Goal: Information Seeking & Learning: Check status

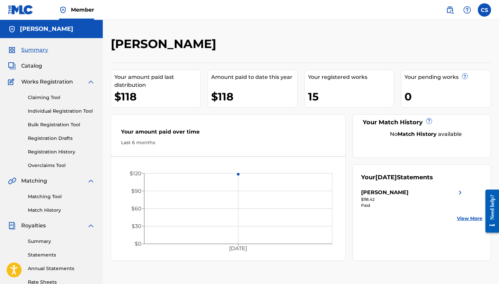
click at [378, 196] on div "[PERSON_NAME]" at bounding box center [384, 193] width 47 height 8
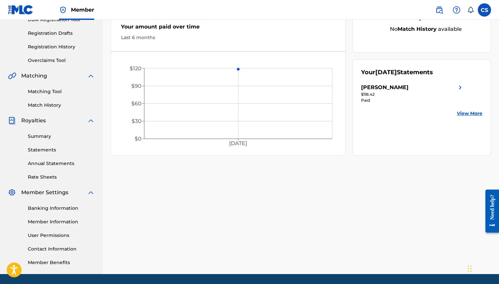
scroll to position [127, 0]
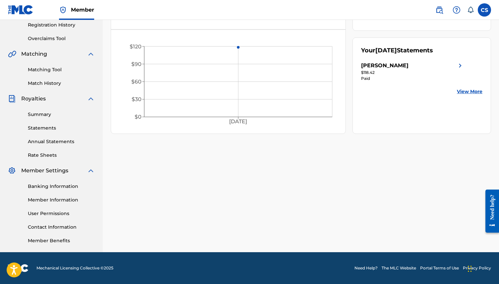
click at [404, 68] on div "[PERSON_NAME]" at bounding box center [384, 66] width 47 height 8
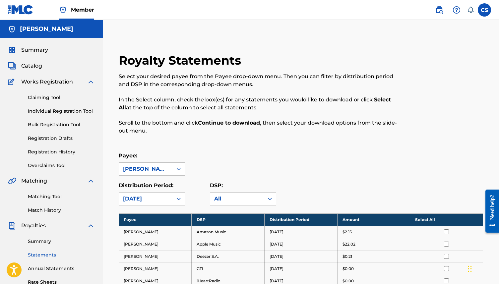
click at [35, 50] on span "Summary" at bounding box center [34, 50] width 27 height 8
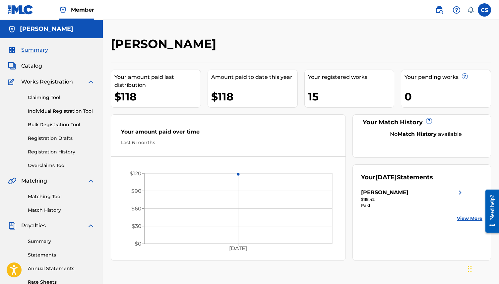
click at [486, 14] on label at bounding box center [484, 9] width 13 height 13
click at [485, 10] on input "CS Clayton Sargent claytonsargent19@yahoo.com Notification Preferences Profile …" at bounding box center [485, 10] width 0 height 0
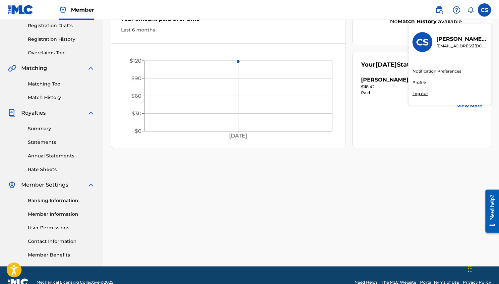
scroll to position [114, 0]
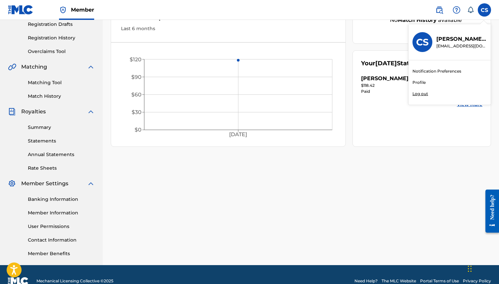
click at [41, 201] on link "Banking Information" at bounding box center [61, 199] width 67 height 7
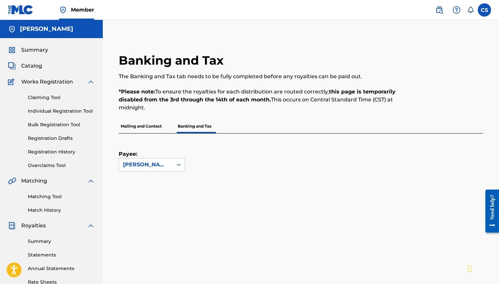
click at [35, 43] on div "Summary Catalog Works Registration Claiming Tool Individual Registration Tool B…" at bounding box center [51, 209] width 103 height 342
click at [35, 52] on span "Summary" at bounding box center [34, 50] width 27 height 8
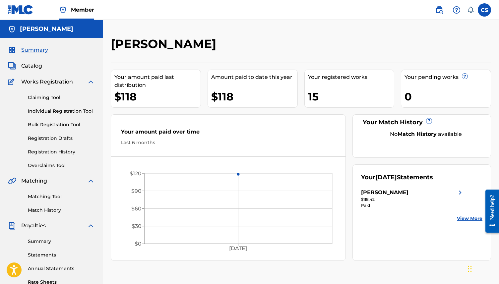
click at [42, 28] on h5 "[PERSON_NAME]" at bounding box center [46, 29] width 53 height 8
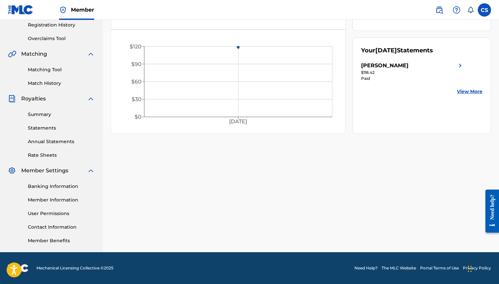
click at [38, 189] on link "Banking Information" at bounding box center [61, 186] width 67 height 7
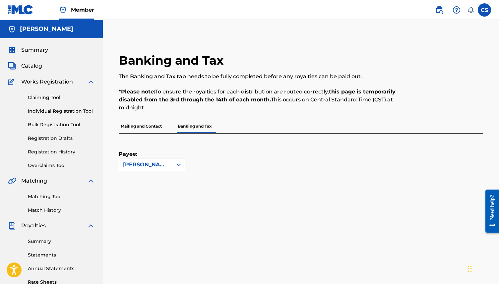
click at [25, 53] on span "Summary" at bounding box center [34, 50] width 27 height 8
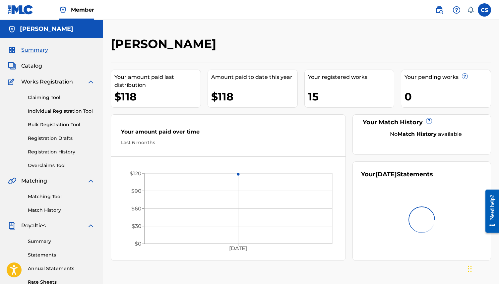
click at [140, 96] on div "$118" at bounding box center [157, 96] width 86 height 15
click at [485, 14] on label at bounding box center [484, 9] width 13 height 13
click at [485, 10] on input "CS Clayton Sargent claytonsargent19@yahoo.com Notification Preferences Profile …" at bounding box center [485, 10] width 0 height 0
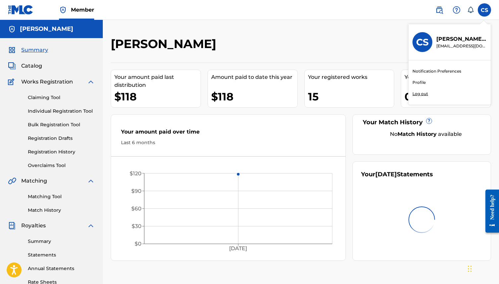
click at [417, 85] on link "Profile" at bounding box center [419, 83] width 13 height 6
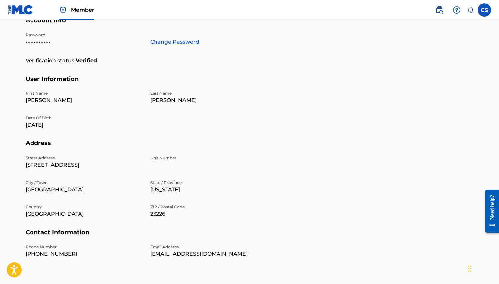
scroll to position [162, 0]
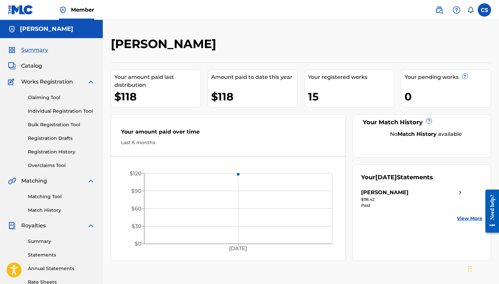
click at [50, 96] on link "Claiming Tool" at bounding box center [61, 97] width 67 height 7
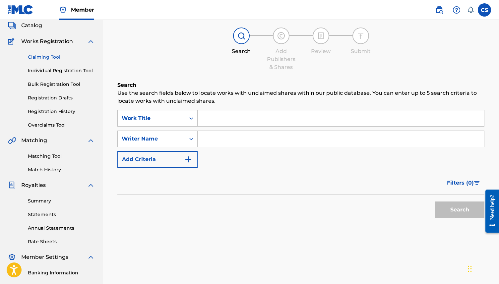
scroll to position [43, 0]
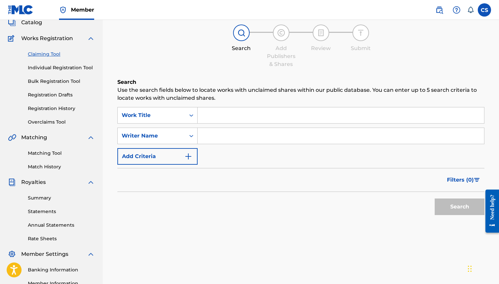
click at [43, 197] on link "Summary" at bounding box center [61, 198] width 67 height 7
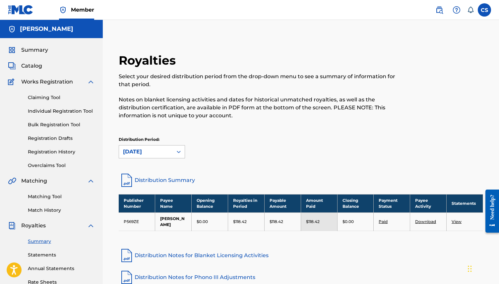
click at [172, 154] on div "[DATE]" at bounding box center [146, 152] width 54 height 13
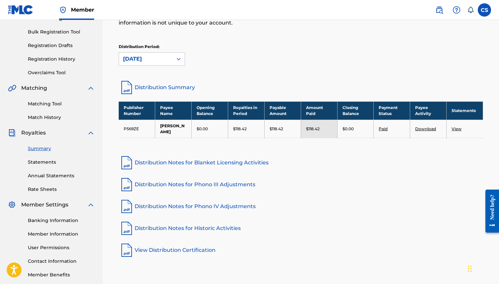
scroll to position [91, 0]
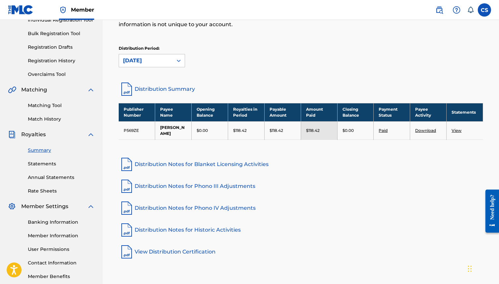
click at [45, 162] on link "Statements" at bounding box center [61, 164] width 67 height 7
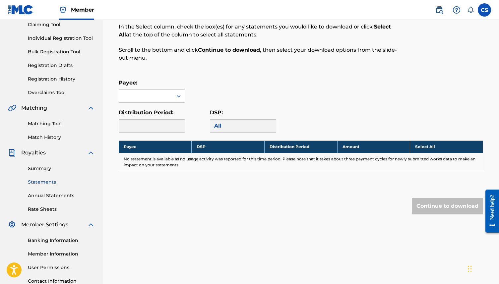
scroll to position [75, 0]
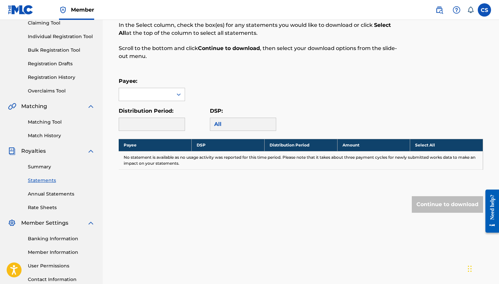
click at [43, 197] on link "Annual Statements" at bounding box center [61, 194] width 67 height 7
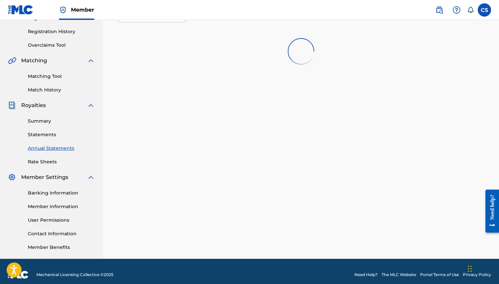
scroll to position [127, 0]
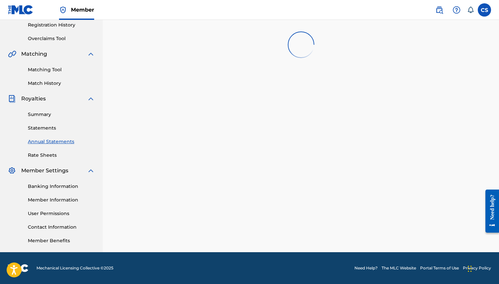
click at [41, 119] on div "Summary Statements Annual Statements Rate Sheets" at bounding box center [51, 131] width 87 height 56
click at [44, 115] on link "Summary" at bounding box center [61, 114] width 67 height 7
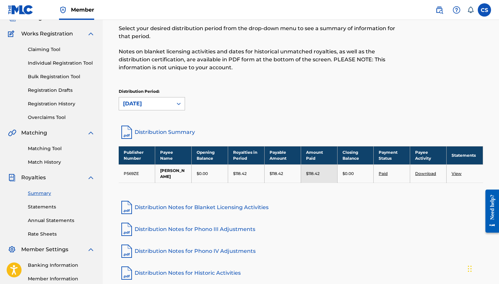
scroll to position [53, 0]
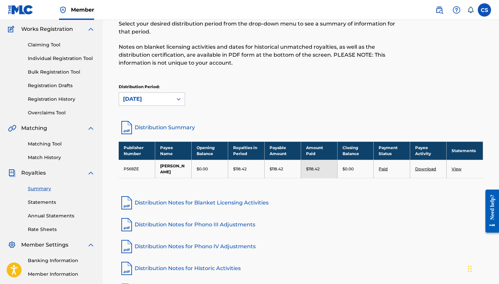
click at [34, 202] on link "Statements" at bounding box center [61, 202] width 67 height 7
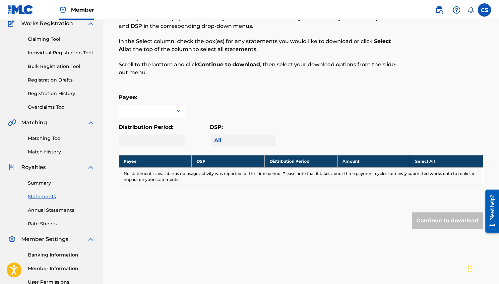
scroll to position [59, 0]
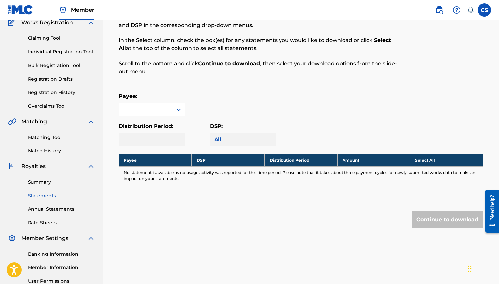
click at [45, 210] on link "Annual Statements" at bounding box center [61, 209] width 67 height 7
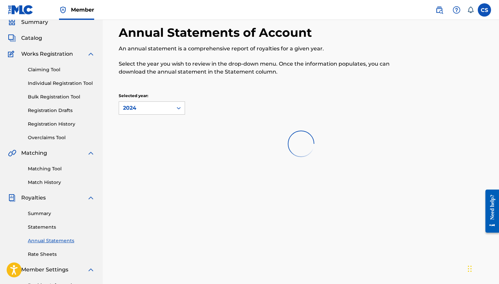
scroll to position [56, 0]
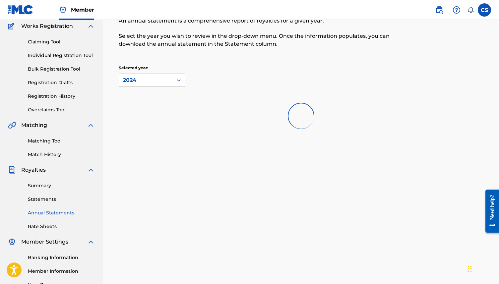
click at [40, 229] on link "Rate Sheets" at bounding box center [61, 226] width 67 height 7
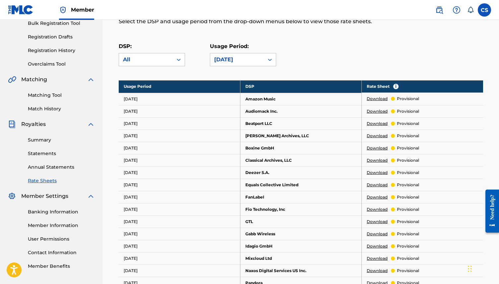
scroll to position [37, 0]
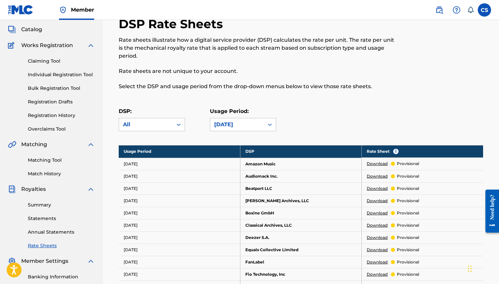
click at [46, 59] on link "Claiming Tool" at bounding box center [61, 61] width 67 height 7
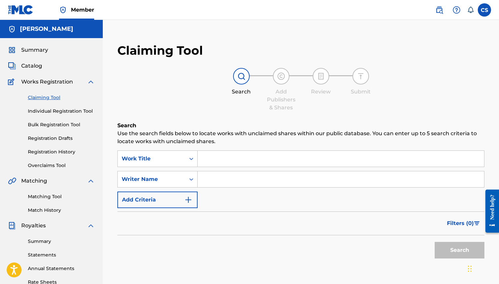
click at [31, 52] on span "Summary" at bounding box center [34, 50] width 27 height 8
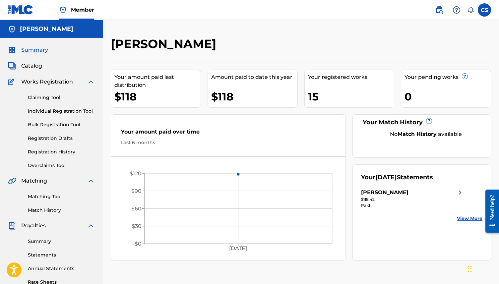
click at [31, 63] on span "Catalog" at bounding box center [31, 66] width 21 height 8
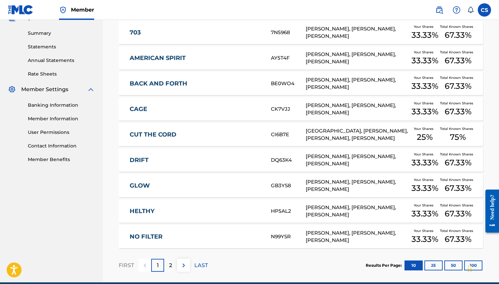
scroll to position [239, 0]
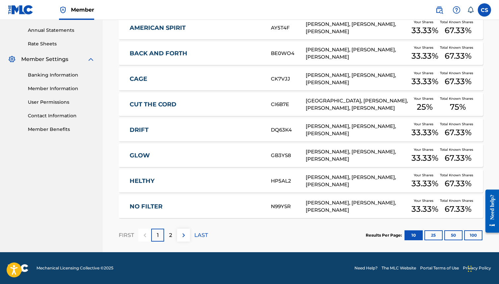
click at [46, 59] on span "Member Settings" at bounding box center [44, 59] width 47 height 8
click at [15, 59] on img at bounding box center [12, 59] width 8 height 8
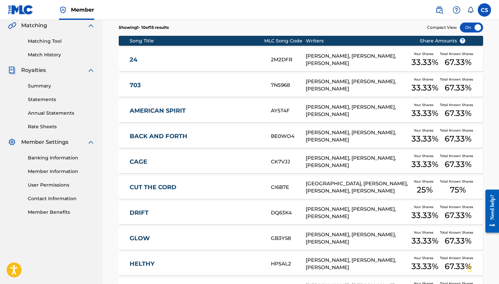
scroll to position [125, 0]
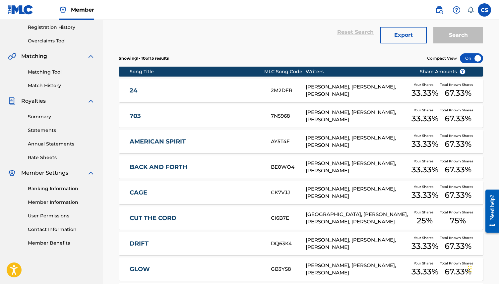
click at [41, 118] on link "Summary" at bounding box center [61, 117] width 67 height 7
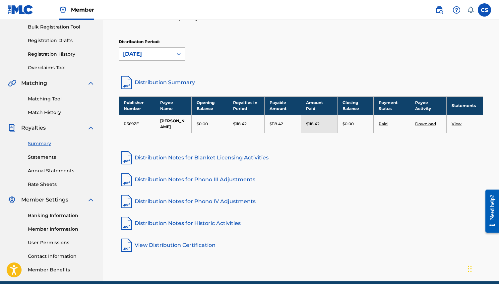
scroll to position [99, 0]
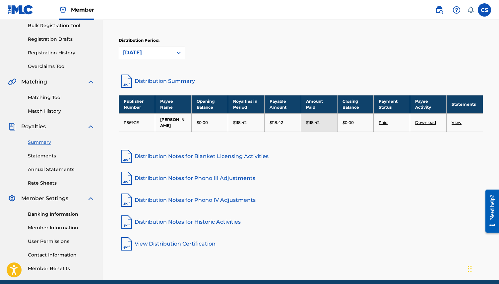
click at [385, 124] on link "Paid" at bounding box center [383, 122] width 9 height 5
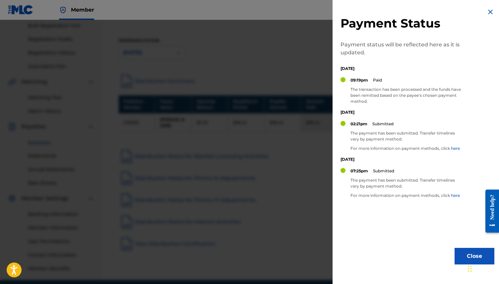
click at [489, 13] on img at bounding box center [491, 12] width 8 height 8
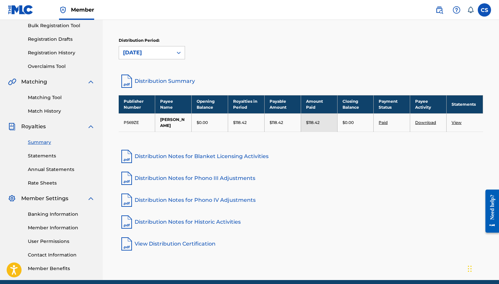
scroll to position [127, 0]
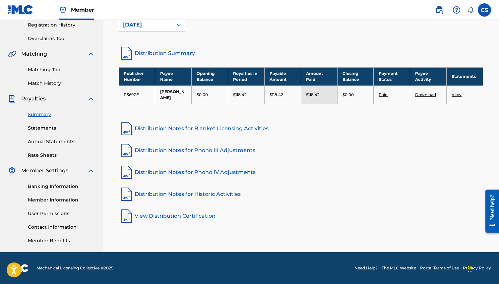
click at [55, 199] on link "Member Information" at bounding box center [61, 200] width 67 height 7
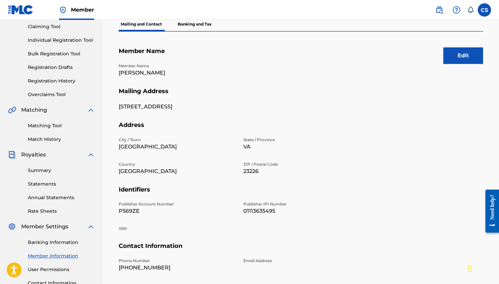
scroll to position [71, 0]
click at [40, 186] on link "Statements" at bounding box center [61, 184] width 67 height 7
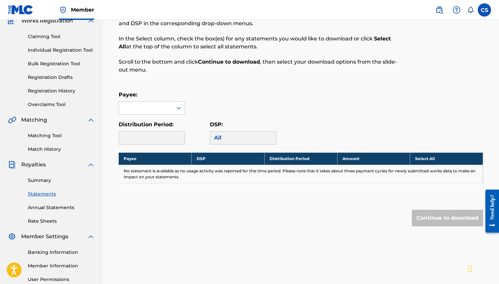
scroll to position [63, 0]
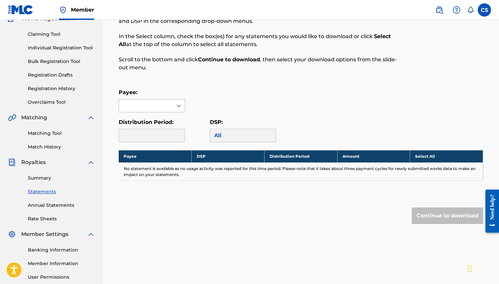
click at [154, 112] on div at bounding box center [146, 106] width 54 height 13
click at [153, 118] on div "[PERSON_NAME]" at bounding box center [152, 121] width 66 height 17
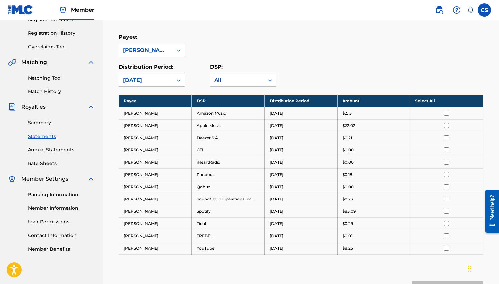
scroll to position [94, 0]
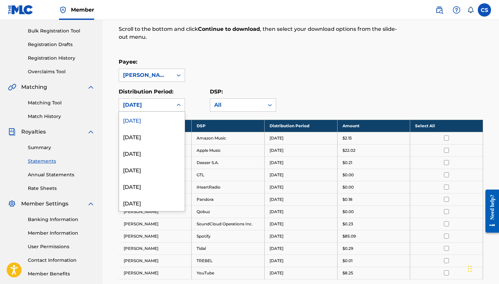
click at [154, 109] on div "[DATE]" at bounding box center [146, 105] width 46 height 8
click at [149, 137] on div "July 2025" at bounding box center [152, 136] width 66 height 17
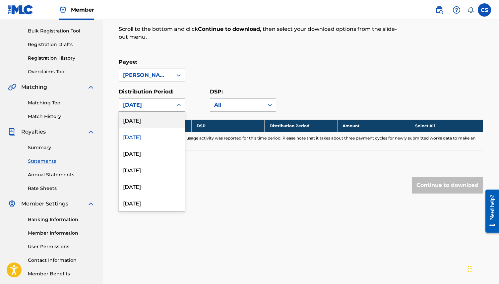
click at [153, 104] on div "July 2025" at bounding box center [146, 105] width 46 height 8
click at [152, 122] on div "[DATE]" at bounding box center [152, 120] width 66 height 17
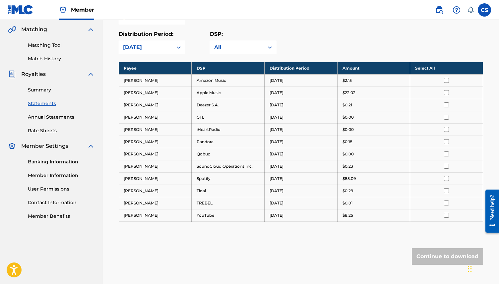
scroll to position [191, 0]
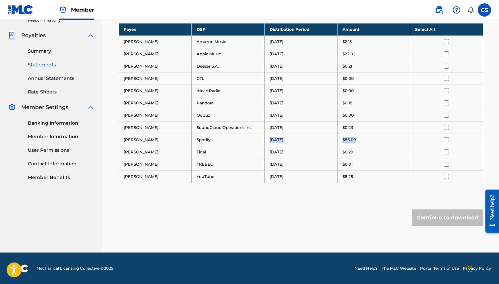
drag, startPoint x: 364, startPoint y: 137, endPoint x: 221, endPoint y: 142, distance: 142.5
click at [221, 142] on tr "Clayton Sargent Spotify August 2025 $85.09" at bounding box center [301, 140] width 365 height 12
click at [215, 180] on td "YouTube" at bounding box center [228, 177] width 73 height 12
drag, startPoint x: 362, startPoint y: 175, endPoint x: 284, endPoint y: 45, distance: 151.3
click at [284, 45] on tbody "Payee DSP Distribution Period Amount Select All Clayton Sargent Amazon Music Au…" at bounding box center [301, 103] width 365 height 160
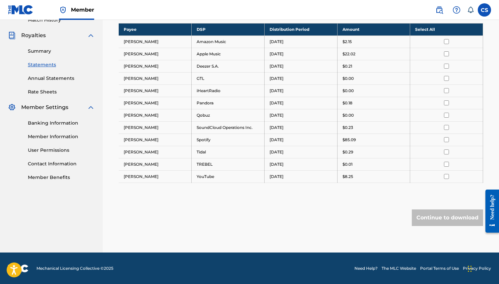
click at [284, 44] on td "[DATE]" at bounding box center [301, 42] width 73 height 12
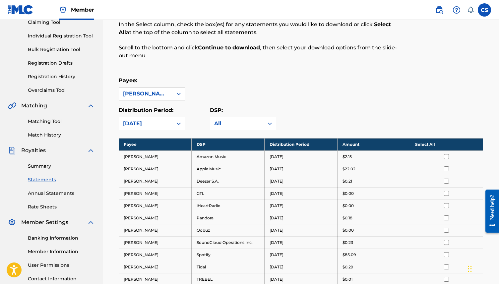
scroll to position [0, 0]
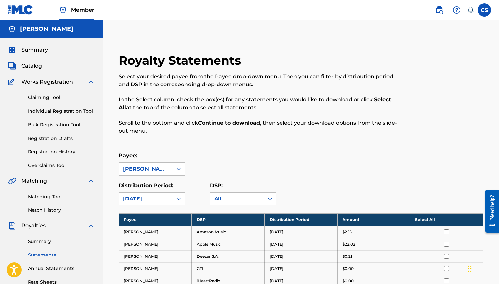
click at [33, 55] on div "Summary Catalog Works Registration Claiming Tool Individual Registration Tool B…" at bounding box center [51, 209] width 103 height 342
click at [40, 47] on span "Summary" at bounding box center [34, 50] width 27 height 8
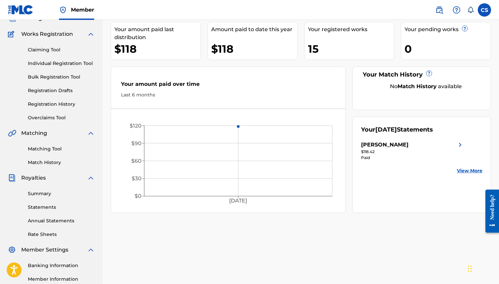
scroll to position [44, 0]
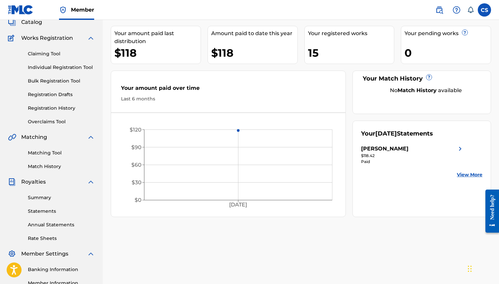
click at [39, 53] on link "Claiming Tool" at bounding box center [61, 53] width 67 height 7
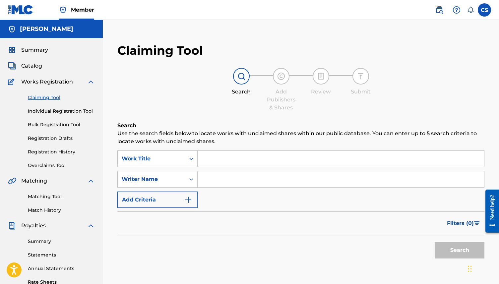
click at [34, 66] on span "Catalog" at bounding box center [31, 66] width 21 height 8
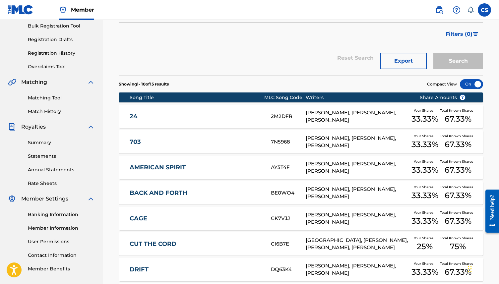
scroll to position [99, 0]
click at [173, 105] on div "24 2M2DFR WILLIAM BEASLEY, NICK GARGIULO, CLAYTON SARGENT Your Shares 33.33 % T…" at bounding box center [301, 116] width 365 height 23
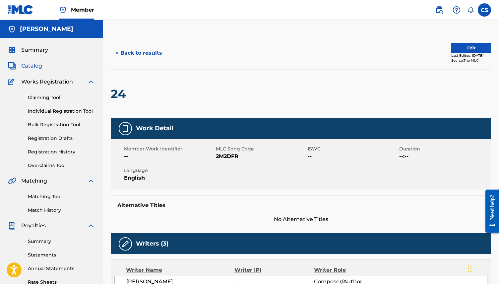
click at [38, 153] on link "Registration History" at bounding box center [61, 152] width 67 height 7
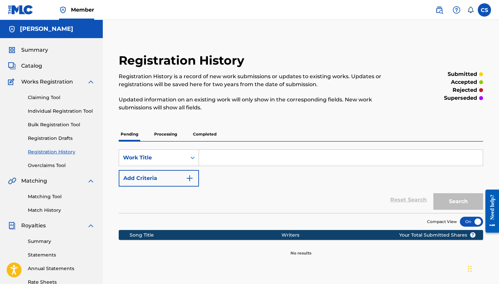
click at [53, 137] on link "Registration Drafts" at bounding box center [61, 138] width 67 height 7
